Goal: Task Accomplishment & Management: Use online tool/utility

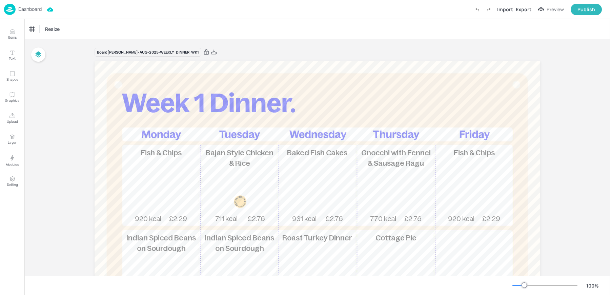
click at [21, 13] on div "Dashboard" at bounding box center [23, 9] width 38 height 11
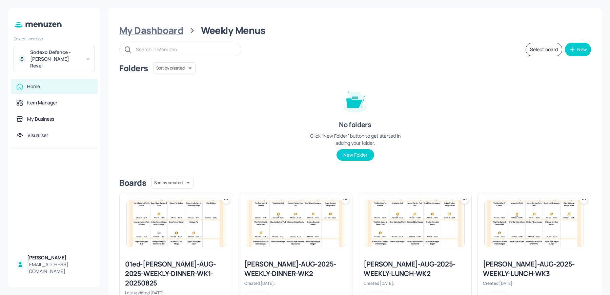
click at [140, 30] on div "My Dashboard" at bounding box center [151, 30] width 64 height 12
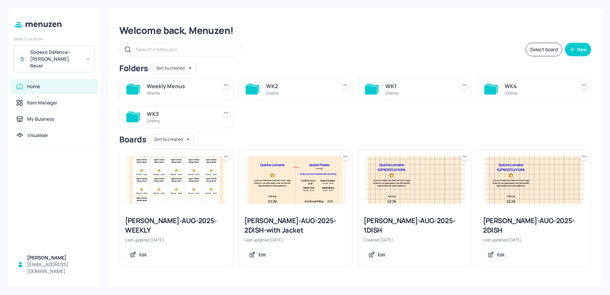
click at [52, 59] on div "Sodexo Defence - [PERSON_NAME] Revel" at bounding box center [55, 59] width 51 height 20
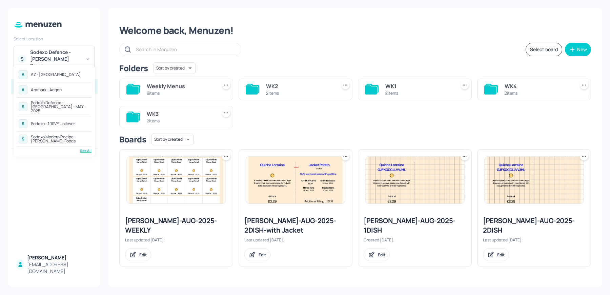
click at [71, 135] on div "Sodexo Modern Recipe - [PERSON_NAME] Foods" at bounding box center [60, 139] width 59 height 8
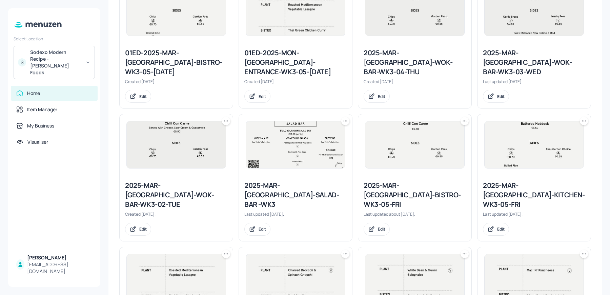
scroll to position [216, 0]
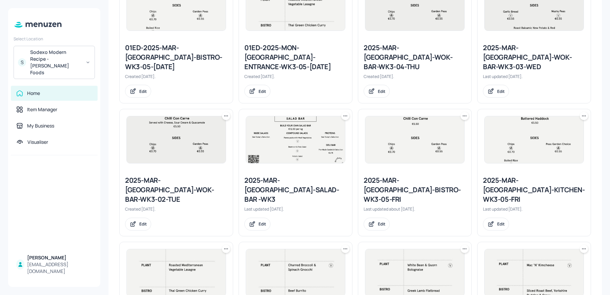
click at [502, 51] on div "2025-MAR-[GEOGRAPHIC_DATA]-WOK-BAR-WK3-03-WED" at bounding box center [534, 57] width 102 height 28
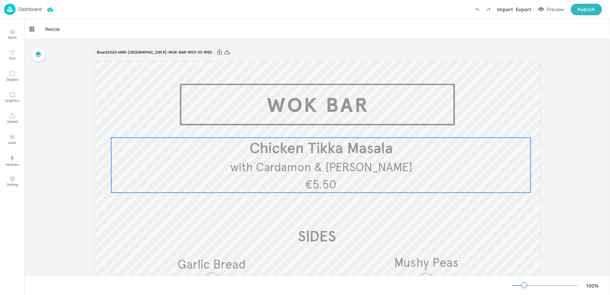
click at [353, 157] on span "Chicken Tikka Masala" at bounding box center [320, 148] width 143 height 19
click at [36, 31] on div "Chicken Tikka Masala" at bounding box center [49, 29] width 40 height 6
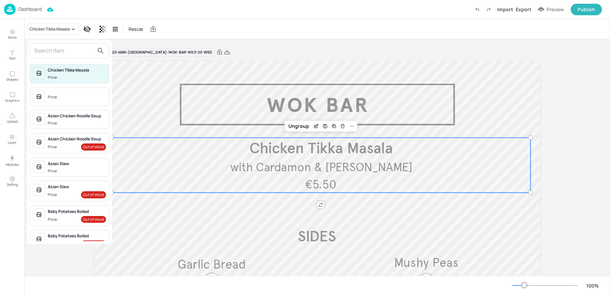
click at [51, 56] on div at bounding box center [69, 51] width 79 height 16
click at [46, 48] on input "text" at bounding box center [64, 50] width 60 height 11
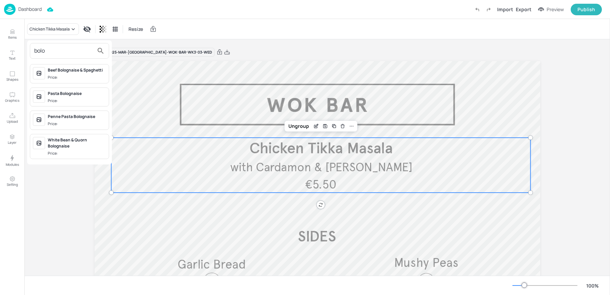
type input "bolo"
click at [73, 74] on div "Beef Bolognaise & Spaghetti Price:" at bounding box center [77, 73] width 58 height 13
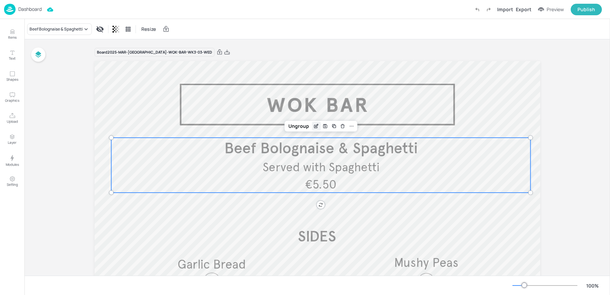
click at [315, 125] on icon "Edit Item" at bounding box center [316, 125] width 3 height 3
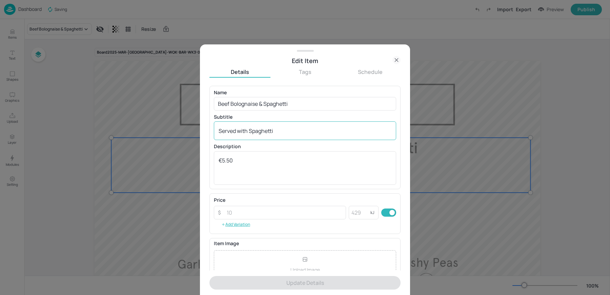
click at [280, 130] on textarea "Served with Spaghetti" at bounding box center [304, 130] width 173 height 7
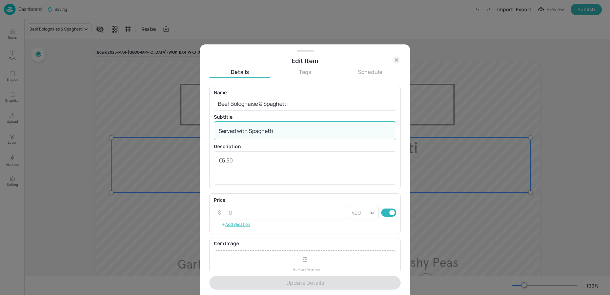
click at [280, 130] on textarea "Served with Spaghetti" at bounding box center [304, 130] width 173 height 7
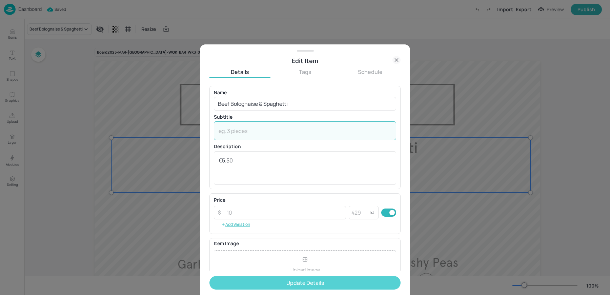
click at [259, 286] on button "Update Details" at bounding box center [304, 283] width 191 height 14
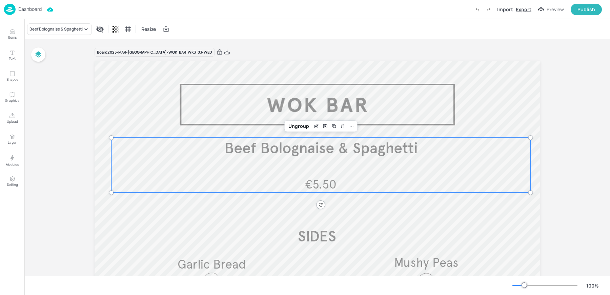
click at [522, 7] on div "Export" at bounding box center [523, 9] width 16 height 7
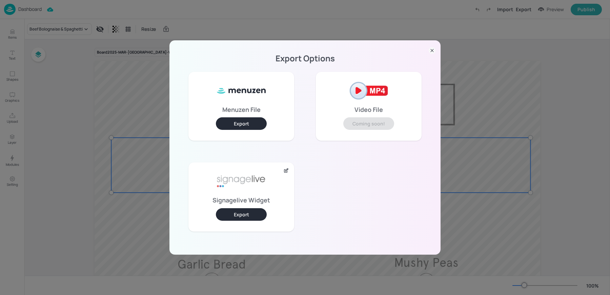
click at [253, 220] on button "Export" at bounding box center [241, 214] width 51 height 13
